Goal: Task Accomplishment & Management: Use online tool/utility

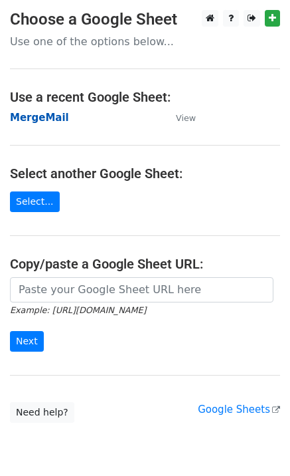
click at [45, 122] on strong "MergeMail" at bounding box center [39, 118] width 59 height 12
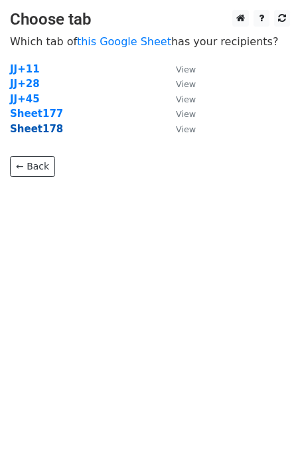
click at [23, 134] on strong "Sheet178" at bounding box center [36, 129] width 53 height 12
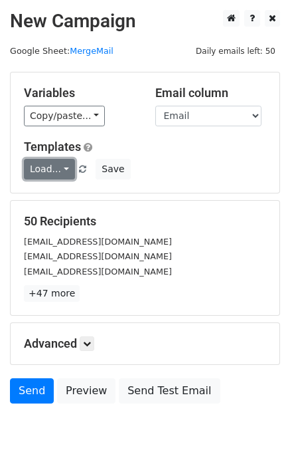
click at [35, 164] on link "Load..." at bounding box center [49, 169] width 51 height 21
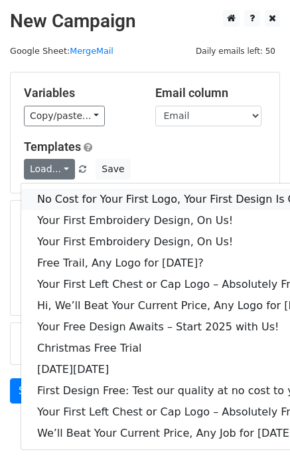
click at [65, 195] on link "No Cost for Your First Logo, Your First Design Is On Us!" at bounding box center [181, 199] width 321 height 21
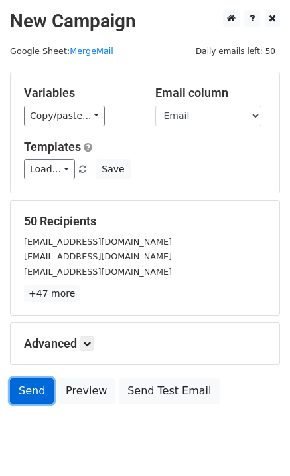
click at [16, 388] on link "Send" at bounding box center [32, 390] width 44 height 25
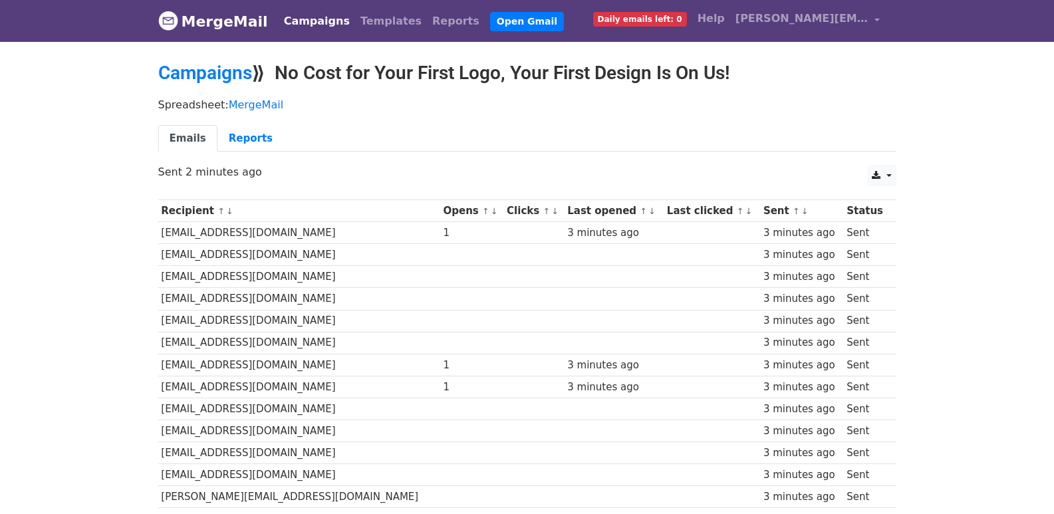
click at [520, 155] on div "Emails Reports" at bounding box center [527, 142] width 758 height 34
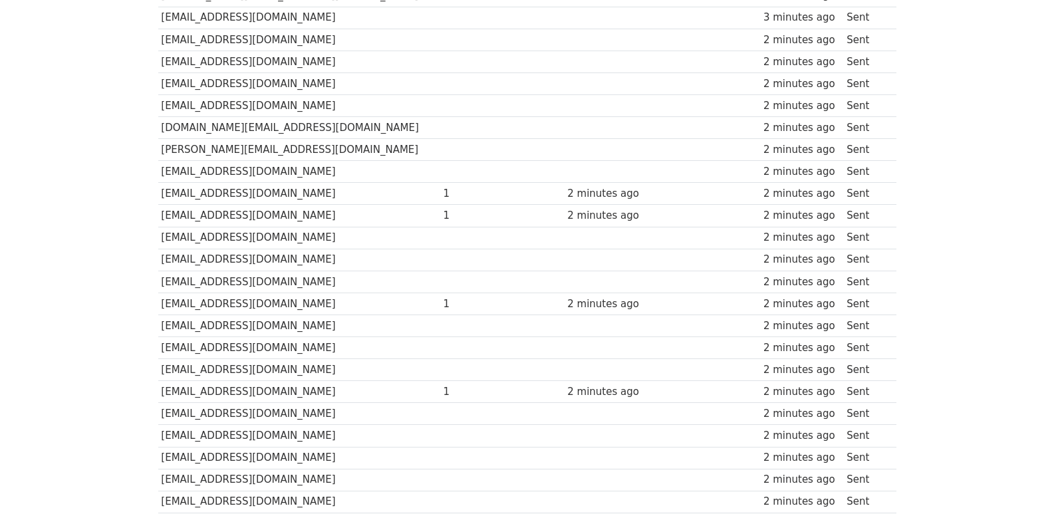
scroll to position [925, 0]
